Goal: Task Accomplishment & Management: Use online tool/utility

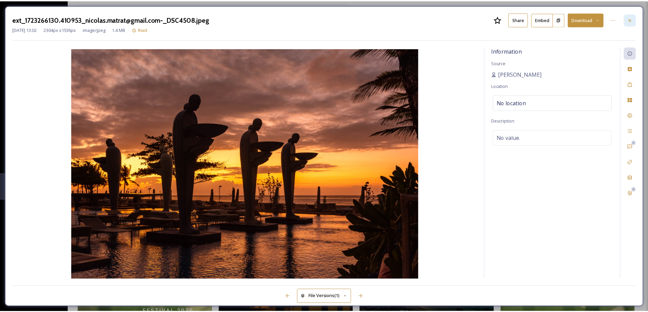
scroll to position [1462, 0]
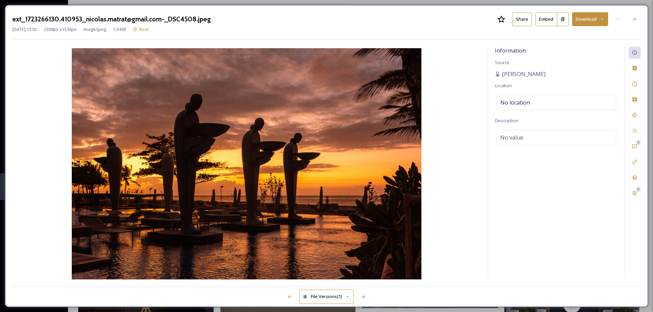
drag, startPoint x: 638, startPoint y: 21, endPoint x: 624, endPoint y: 30, distance: 16.6
click at [638, 21] on div at bounding box center [634, 19] width 12 height 12
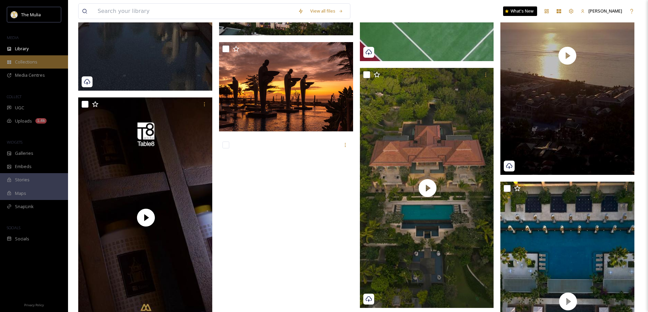
click at [39, 52] on div "Library" at bounding box center [34, 48] width 68 height 13
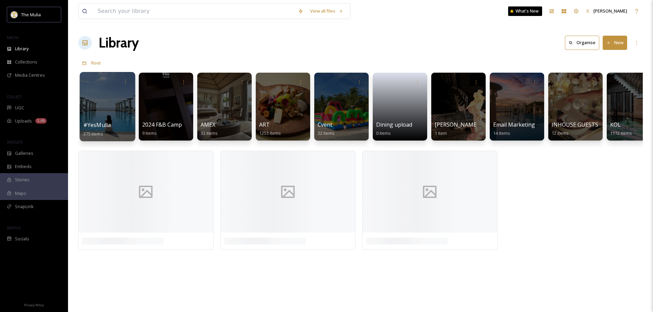
click at [100, 125] on span "#YesMulia" at bounding box center [97, 124] width 28 height 7
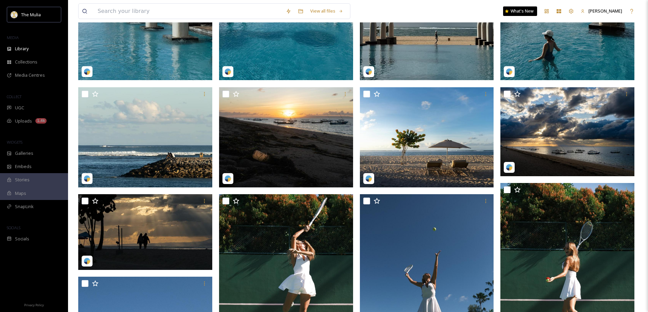
scroll to position [340, 0]
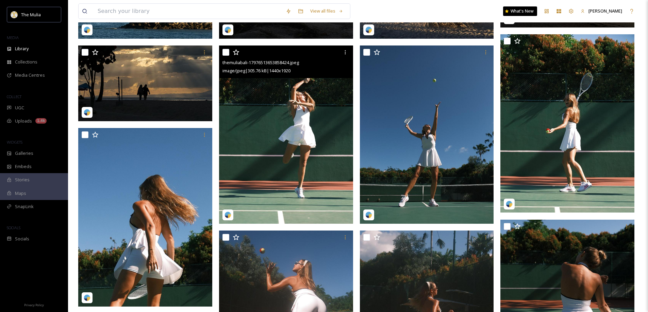
click at [305, 151] on img at bounding box center [286, 135] width 134 height 179
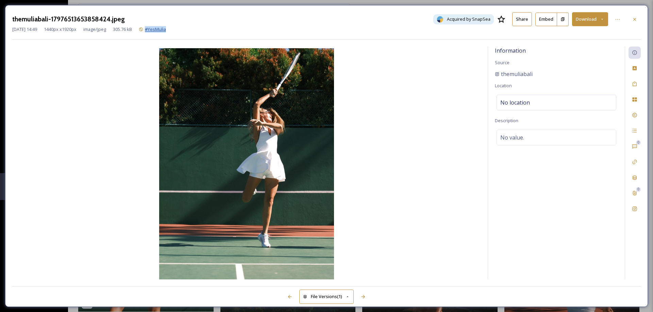
drag, startPoint x: 190, startPoint y: 32, endPoint x: 161, endPoint y: 29, distance: 29.1
click at [161, 29] on div "[DATE] 14:49 1440 px x 1920 px image/jpeg 305.76 kB #YesMulia" at bounding box center [326, 29] width 628 height 6
click at [158, 32] on div "[DATE] 14:49 1440 px x 1920 px image/jpeg 305.76 kB #YesMulia" at bounding box center [326, 29] width 628 height 6
copy span "#YesMulia"
click at [631, 18] on div at bounding box center [634, 19] width 12 height 12
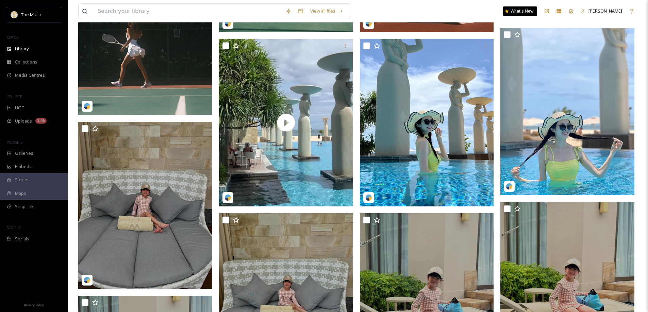
scroll to position [1360, 0]
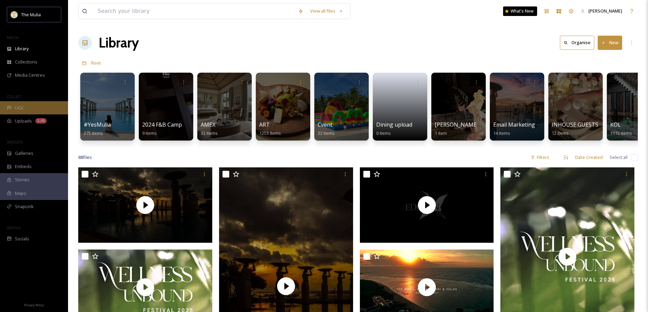
click at [30, 105] on div "UGC" at bounding box center [34, 107] width 68 height 13
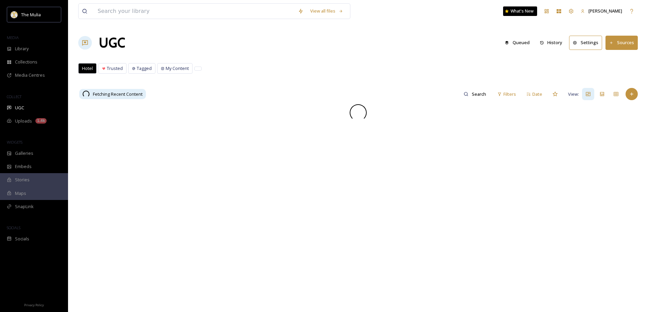
click at [562, 40] on button "History" at bounding box center [551, 42] width 30 height 13
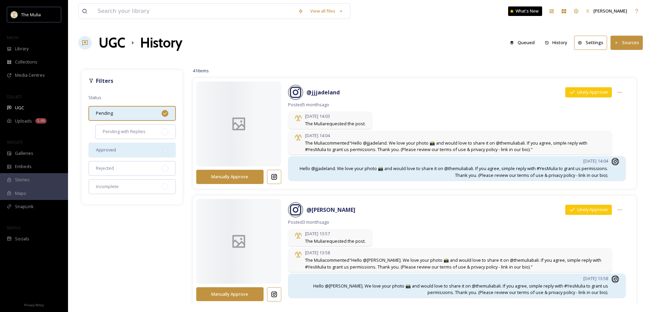
click at [117, 153] on div "Approved" at bounding box center [131, 150] width 87 height 15
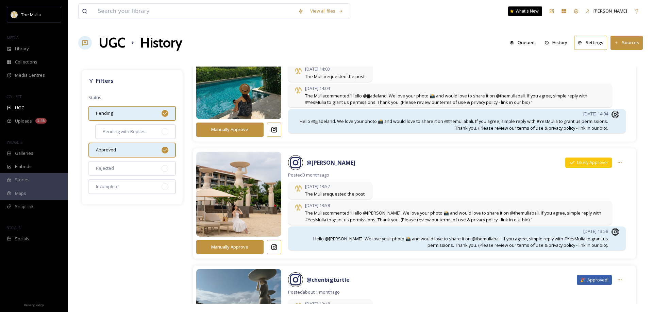
scroll to position [68, 0]
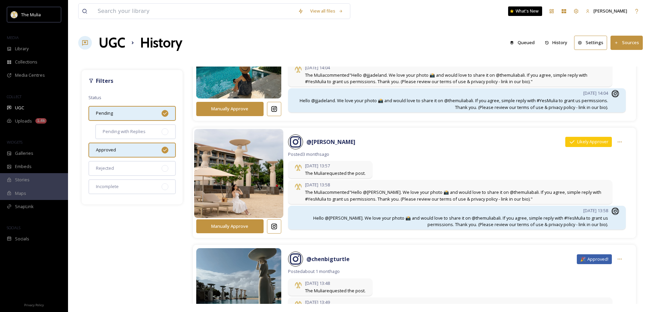
click at [253, 166] on img at bounding box center [238, 173] width 89 height 107
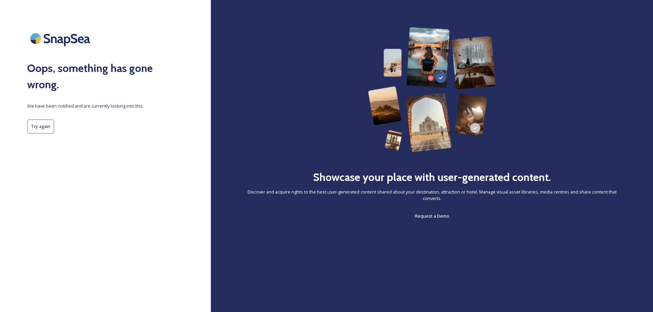
click at [33, 120] on button "Try again" at bounding box center [40, 127] width 27 height 14
click at [40, 123] on button "Try again" at bounding box center [40, 127] width 27 height 14
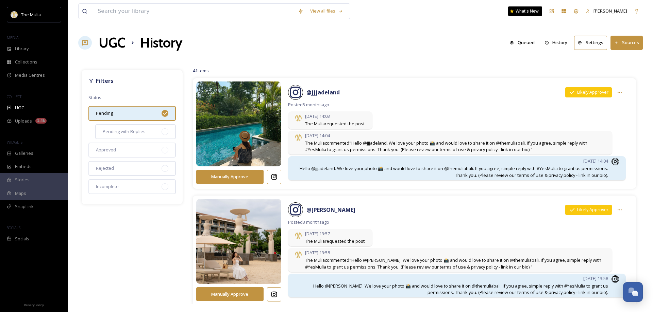
scroll to position [102, 0]
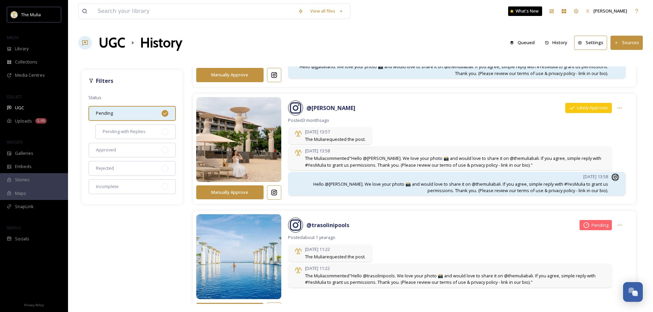
click at [275, 196] on icon at bounding box center [274, 192] width 7 height 7
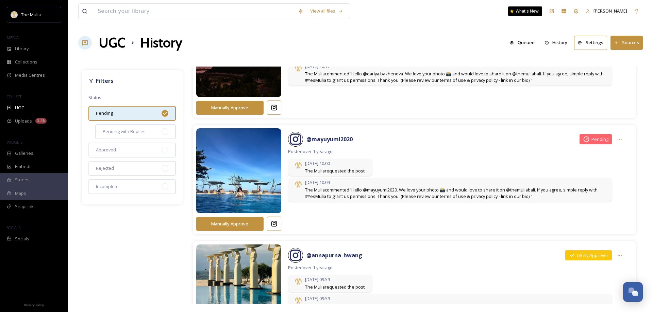
scroll to position [510, 0]
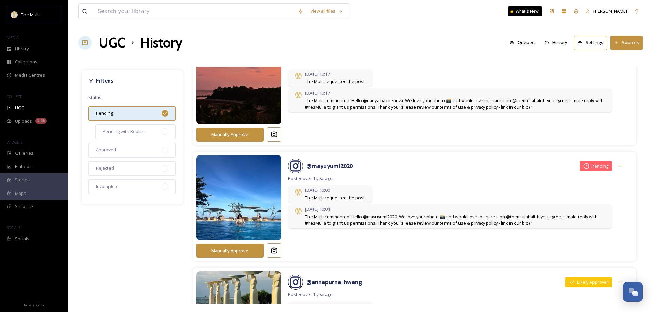
click at [275, 250] on icon at bounding box center [274, 251] width 7 height 7
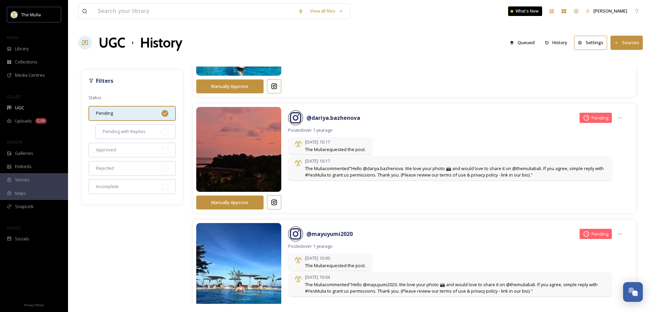
click at [275, 203] on icon at bounding box center [274, 203] width 6 height 6
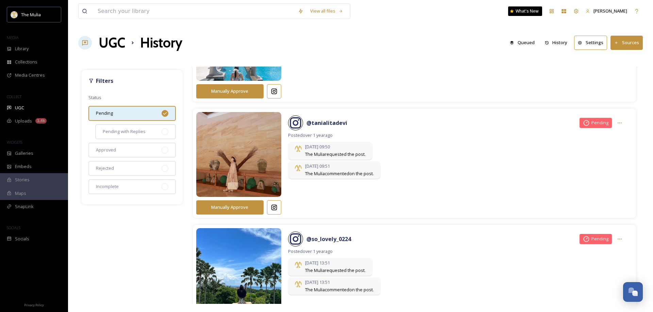
scroll to position [2074, 0]
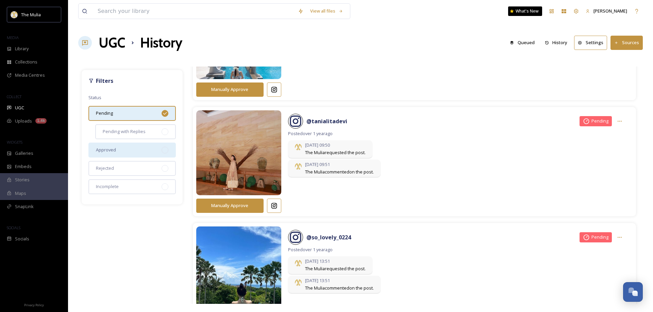
click at [124, 151] on div "Approved" at bounding box center [131, 150] width 87 height 15
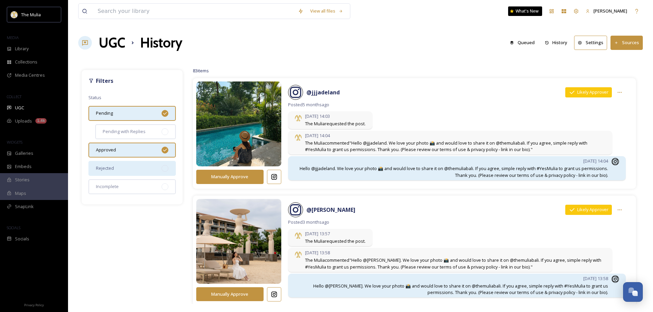
click at [107, 171] on span "Rejected" at bounding box center [105, 168] width 18 height 6
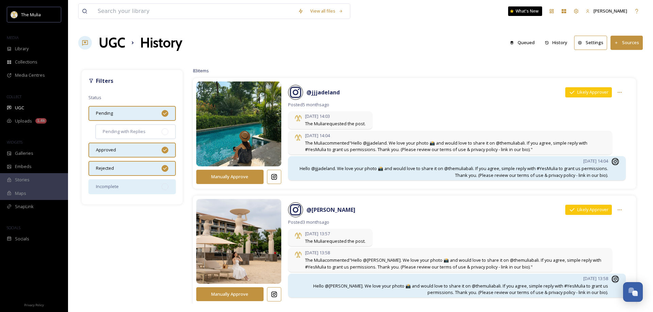
click at [137, 183] on div "Incomplete" at bounding box center [131, 187] width 87 height 15
click at [157, 115] on div "Pending" at bounding box center [131, 113] width 87 height 15
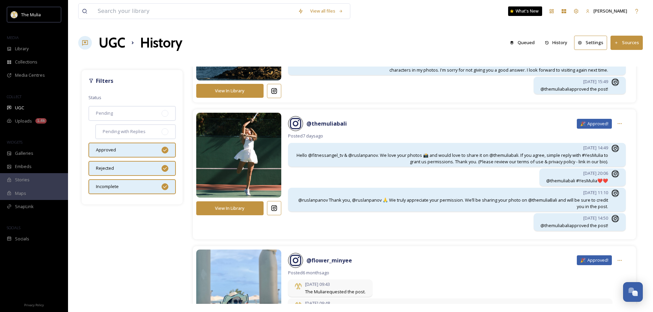
scroll to position [299, 0]
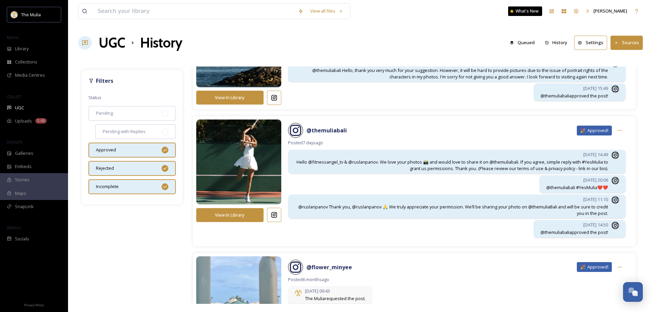
click at [273, 215] on icon at bounding box center [274, 215] width 7 height 7
